Goal: Task Accomplishment & Management: Complete application form

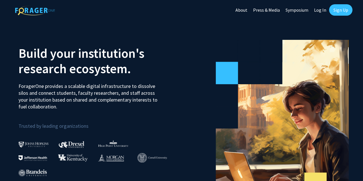
click at [321, 11] on link "Log In" at bounding box center [320, 10] width 18 height 20
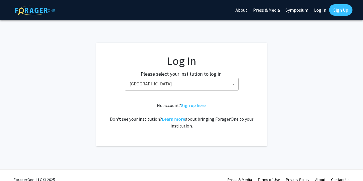
click at [214, 86] on span "[GEOGRAPHIC_DATA]" at bounding box center [182, 84] width 111 height 12
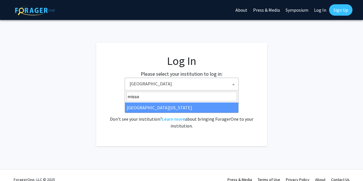
type input "misso"
select select "33"
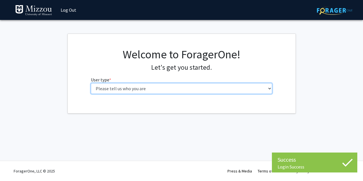
select select "1: undergrad"
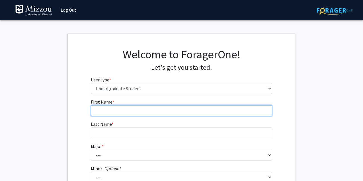
click at [190, 112] on input "First Name * required" at bounding box center [181, 110] width 181 height 11
type input "Luke"
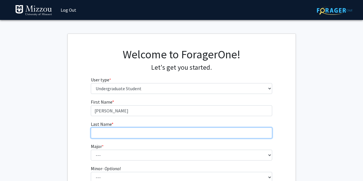
click at [189, 131] on input "Last Name * required" at bounding box center [181, 133] width 181 height 11
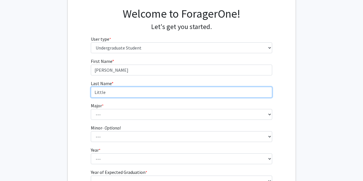
scroll to position [63, 0]
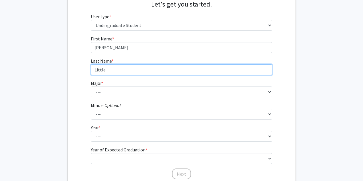
type input "Little"
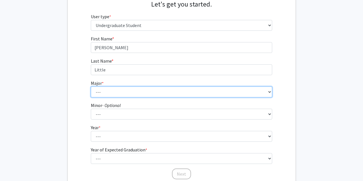
select select "135: 2628"
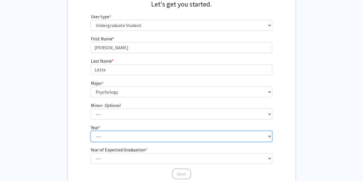
select select "4: senior"
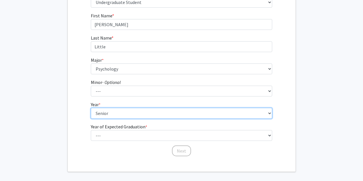
scroll to position [91, 0]
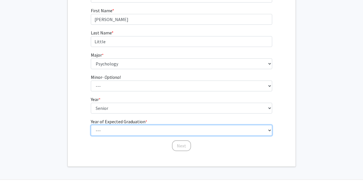
select select "2: 2026"
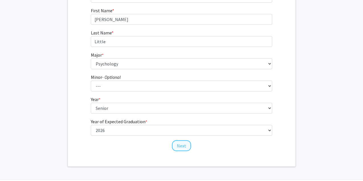
click at [184, 144] on button "Next" at bounding box center [181, 145] width 19 height 11
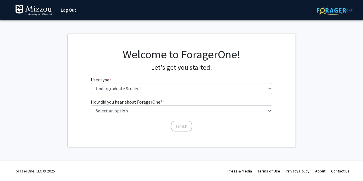
scroll to position [0, 0]
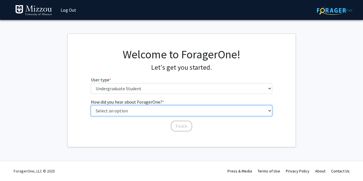
select select "2: faculty_recommendation"
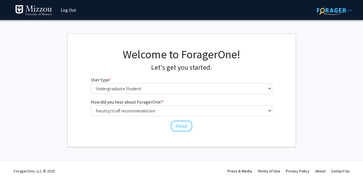
click at [180, 124] on button "Finish" at bounding box center [181, 126] width 21 height 11
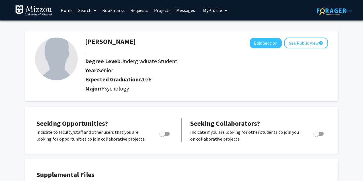
click at [92, 9] on span at bounding box center [93, 11] width 5 height 20
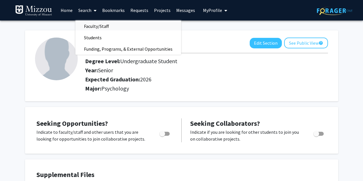
click at [98, 26] on span "Faculty/Staff" at bounding box center [96, 25] width 42 height 11
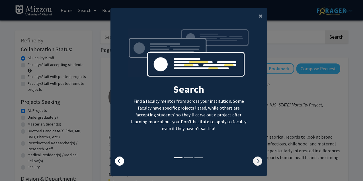
click at [258, 166] on icon at bounding box center [257, 161] width 9 height 9
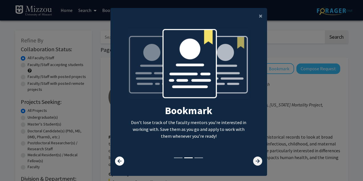
click at [258, 166] on icon at bounding box center [257, 161] width 9 height 9
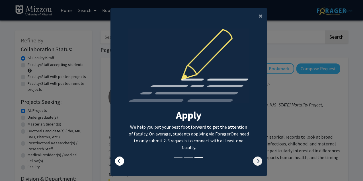
click at [258, 166] on icon at bounding box center [257, 161] width 9 height 9
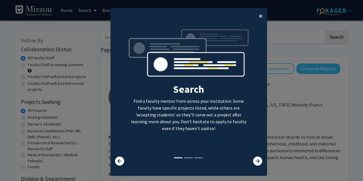
click at [262, 18] on span "×" at bounding box center [261, 15] width 4 height 9
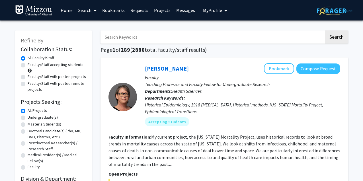
click at [218, 38] on input "Search Keywords" at bounding box center [211, 36] width 223 height 13
click at [137, 0] on div "Skip navigation Home Search Bookmarks Requests Projects Messages My Profile Luk…" at bounding box center [122, 10] width 214 height 20
click at [226, 36] on input "Search Keywords" at bounding box center [211, 36] width 223 height 13
drag, startPoint x: 226, startPoint y: 36, endPoint x: 330, endPoint y: 39, distance: 104.5
click at [330, 39] on button "Search" at bounding box center [336, 36] width 23 height 13
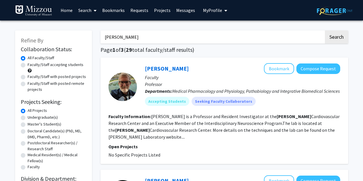
click at [179, 37] on input "ellis-dalton" at bounding box center [211, 36] width 223 height 13
type input "ellis-kalton"
click at [334, 40] on button "Search" at bounding box center [336, 36] width 23 height 13
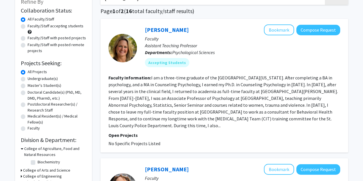
scroll to position [12, 0]
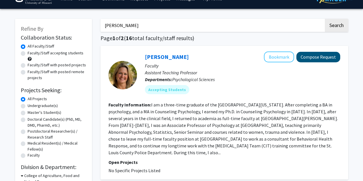
click at [309, 58] on button "Compose Request" at bounding box center [318, 57] width 44 height 11
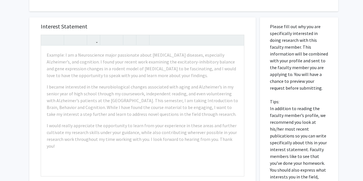
scroll to position [86, 0]
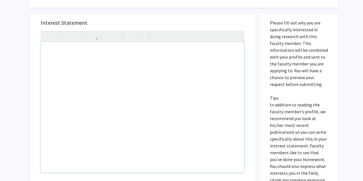
click at [166, 53] on div "Note to users with screen readers: Please press Alt+0 or Option+0 to deactivate…" at bounding box center [142, 107] width 203 height 130
type textarea "<p>Luke Little</p><p>Psych 3020</p><p>MWF 11-11:50</p>"
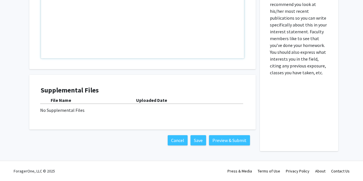
scroll to position [200, 0]
click at [223, 140] on button "Preview & Submit" at bounding box center [229, 140] width 41 height 10
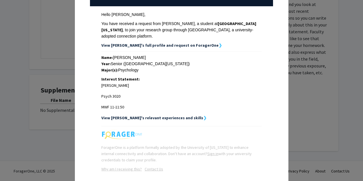
scroll to position [81, 0]
